Goal: Information Seeking & Learning: Learn about a topic

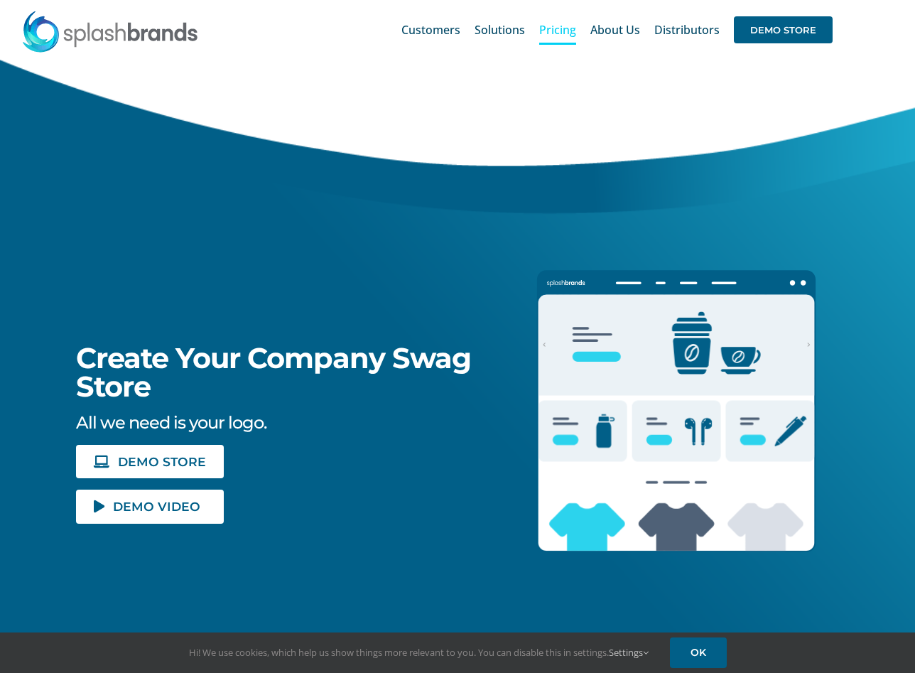
click at [568, 35] on span "Pricing" at bounding box center [557, 29] width 37 height 11
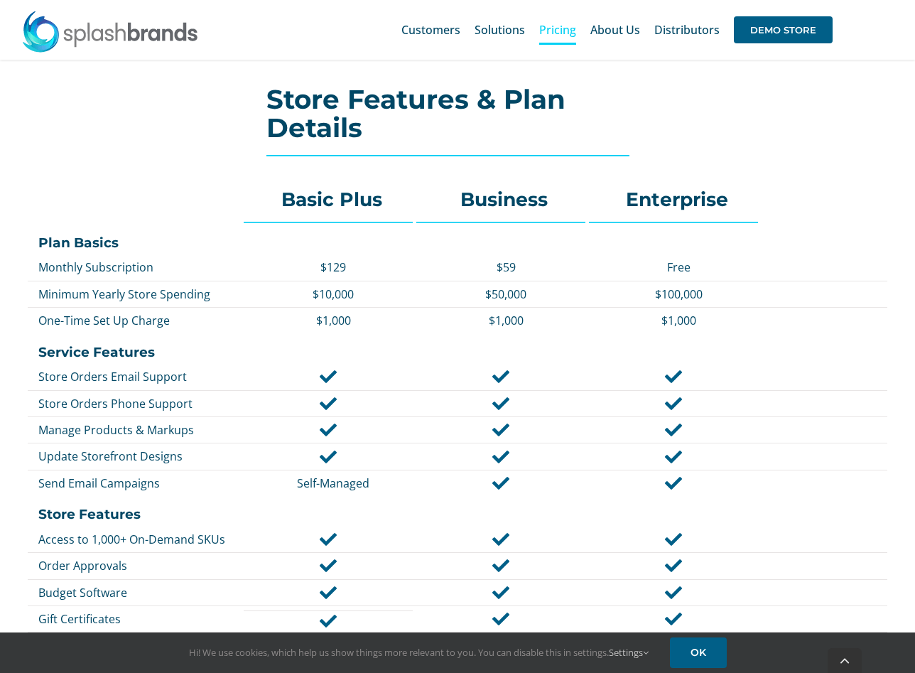
scroll to position [594, 0]
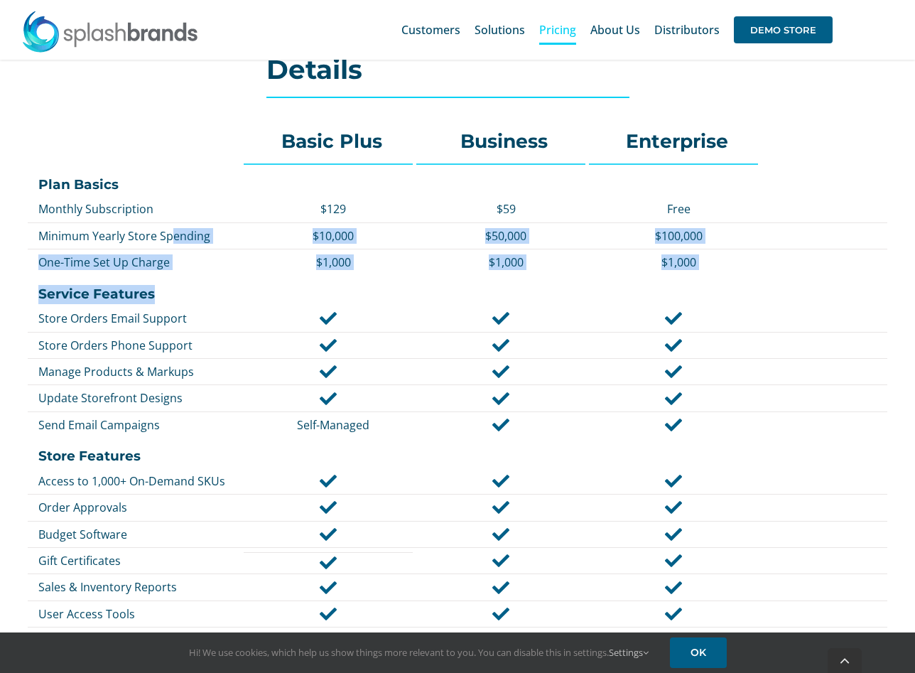
drag, startPoint x: 173, startPoint y: 238, endPoint x: 630, endPoint y: 289, distance: 459.8
click at [630, 289] on div "Basic Plus Business Enterprise Plan Basics Monthly Subscription $129 $59 Free M…" at bounding box center [458, 577] width 864 height 931
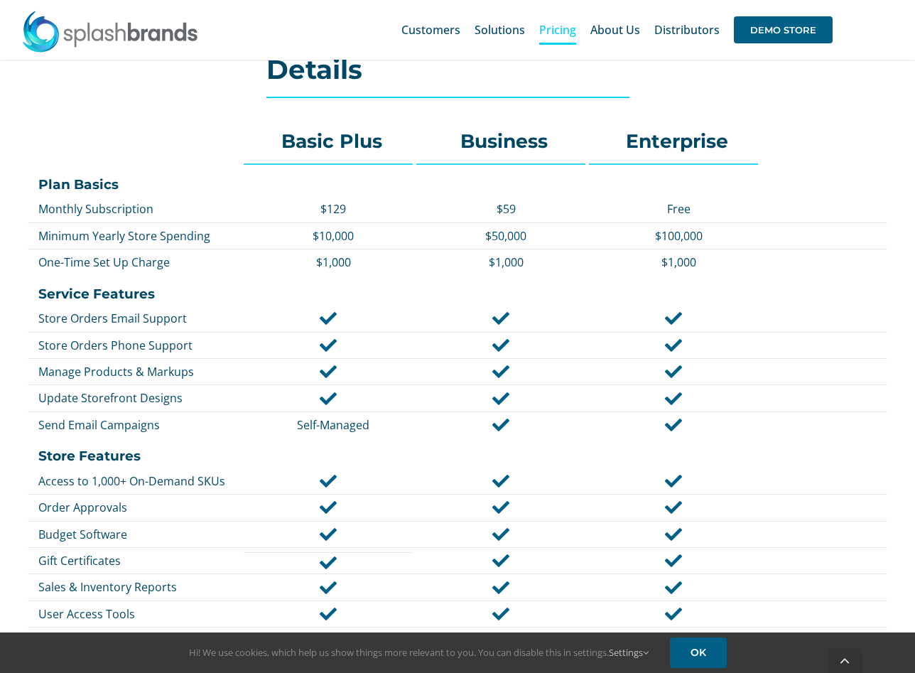
click at [520, 222] on div at bounding box center [458, 222] width 861 height 1
click at [481, 244] on div "$50,000" at bounding box center [500, 236] width 169 height 23
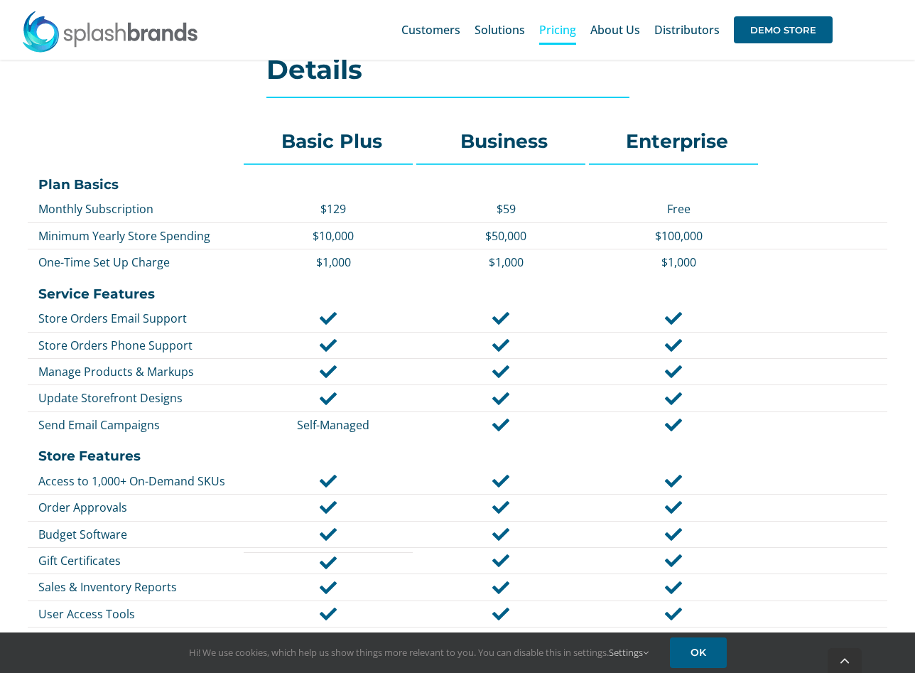
click at [499, 234] on p "$50,000" at bounding box center [506, 236] width 158 height 16
click at [526, 237] on p "$50,000" at bounding box center [506, 236] width 158 height 16
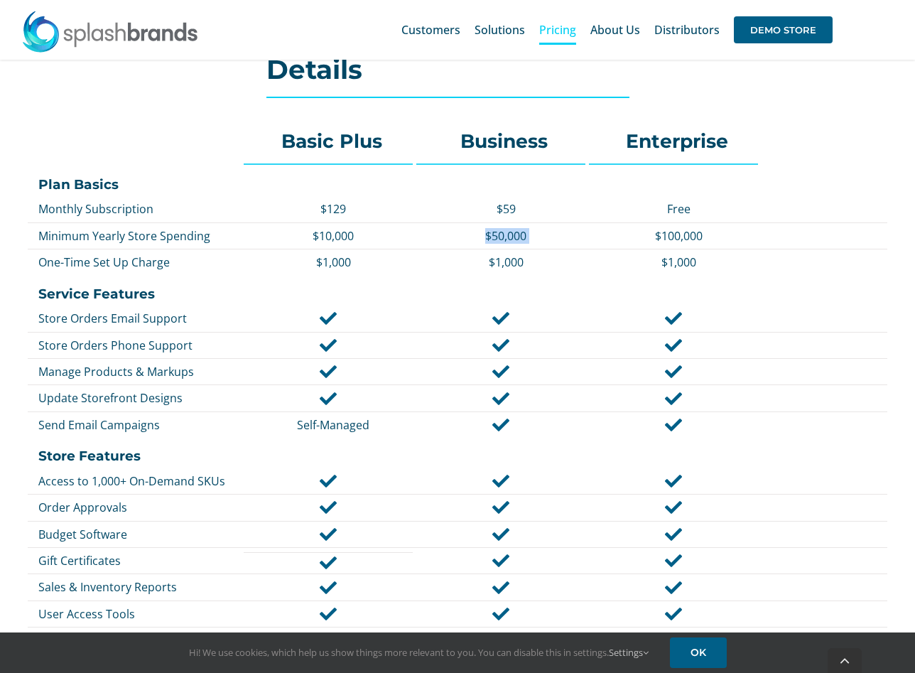
click at [526, 237] on p "$50,000" at bounding box center [506, 236] width 158 height 16
click at [526, 234] on p "$50,000" at bounding box center [506, 236] width 158 height 16
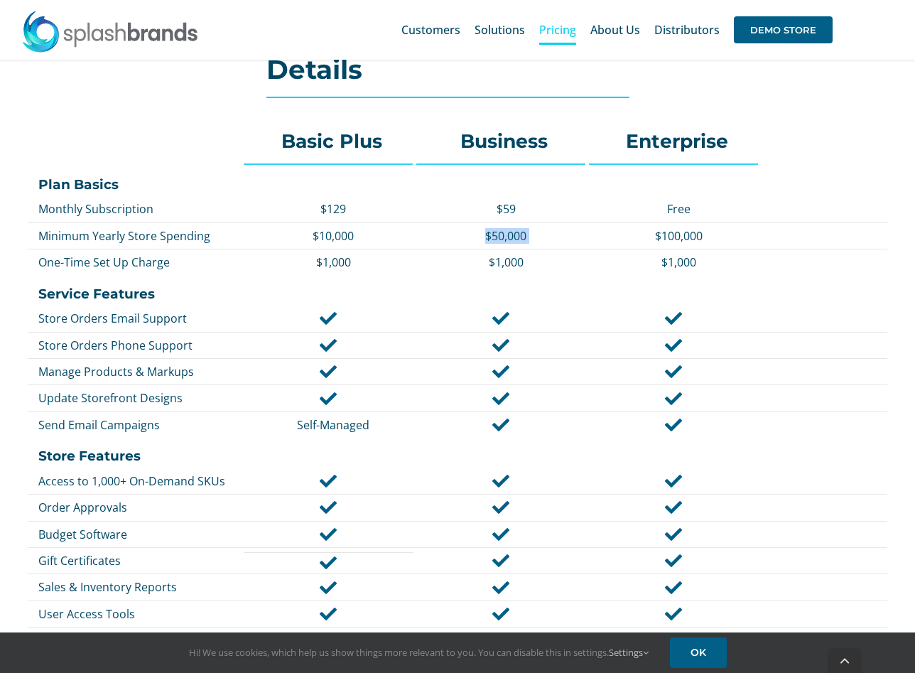
click at [526, 234] on p "$50,000" at bounding box center [506, 236] width 158 height 16
click at [511, 274] on div "$1,000" at bounding box center [500, 262] width 169 height 23
click at [511, 260] on p "$1,000" at bounding box center [506, 262] width 158 height 16
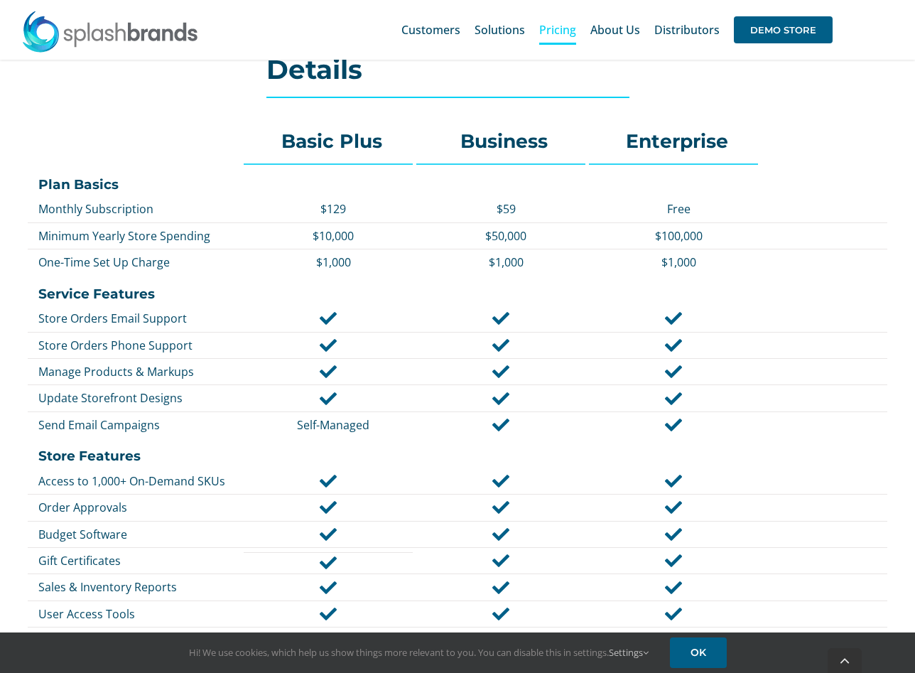
click at [514, 221] on div at bounding box center [458, 223] width 861 height 4
click at [92, 234] on p "Minimum Yearly Store Spending" at bounding box center [139, 236] width 202 height 16
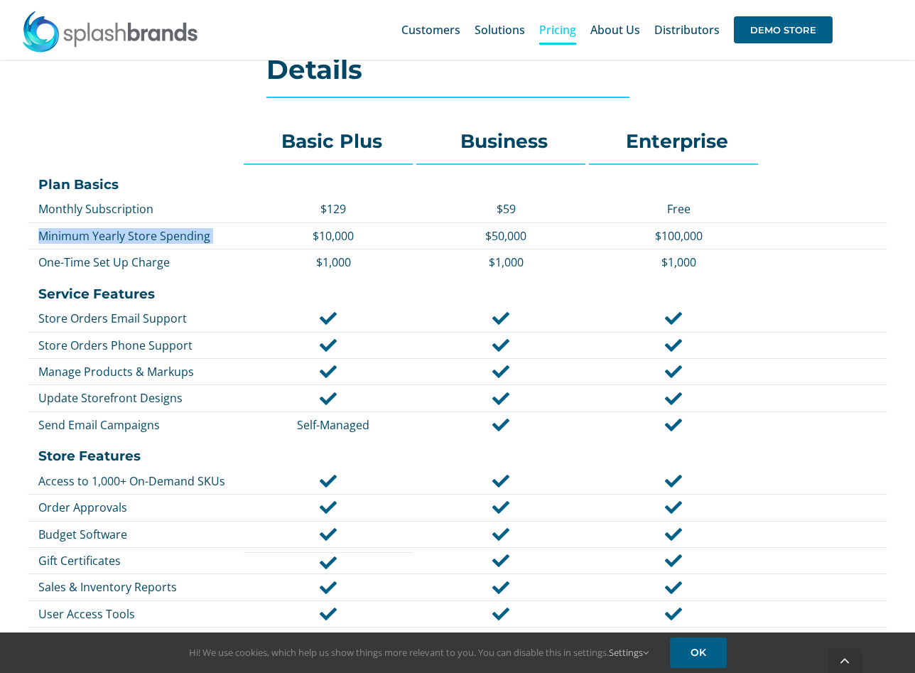
click at [92, 234] on p "Minimum Yearly Store Spending" at bounding box center [139, 236] width 202 height 16
click at [112, 236] on p "Minimum Yearly Store Spending" at bounding box center [139, 236] width 202 height 16
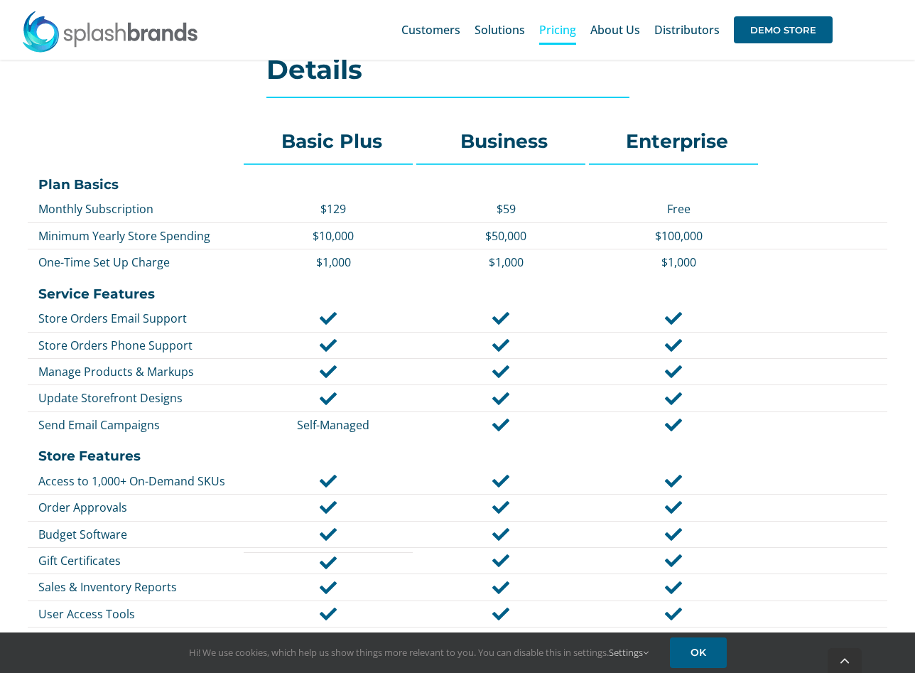
click at [331, 233] on p "$10,000" at bounding box center [333, 236] width 158 height 16
click at [333, 205] on p "$129" at bounding box center [333, 209] width 158 height 16
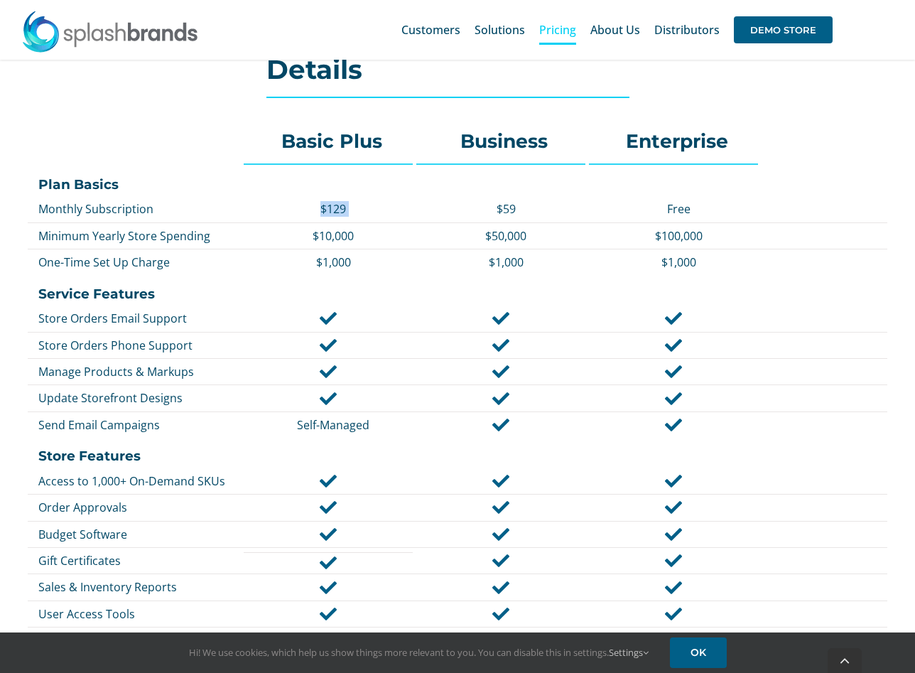
click at [333, 205] on p "$129" at bounding box center [333, 209] width 158 height 16
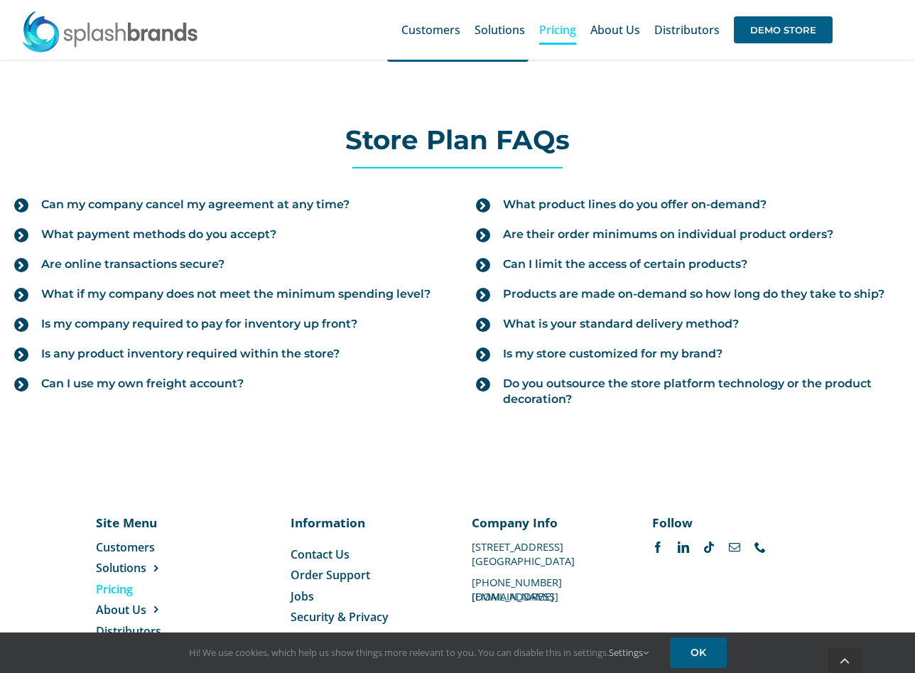
scroll to position [1563, 0]
